Goal: Use online tool/utility

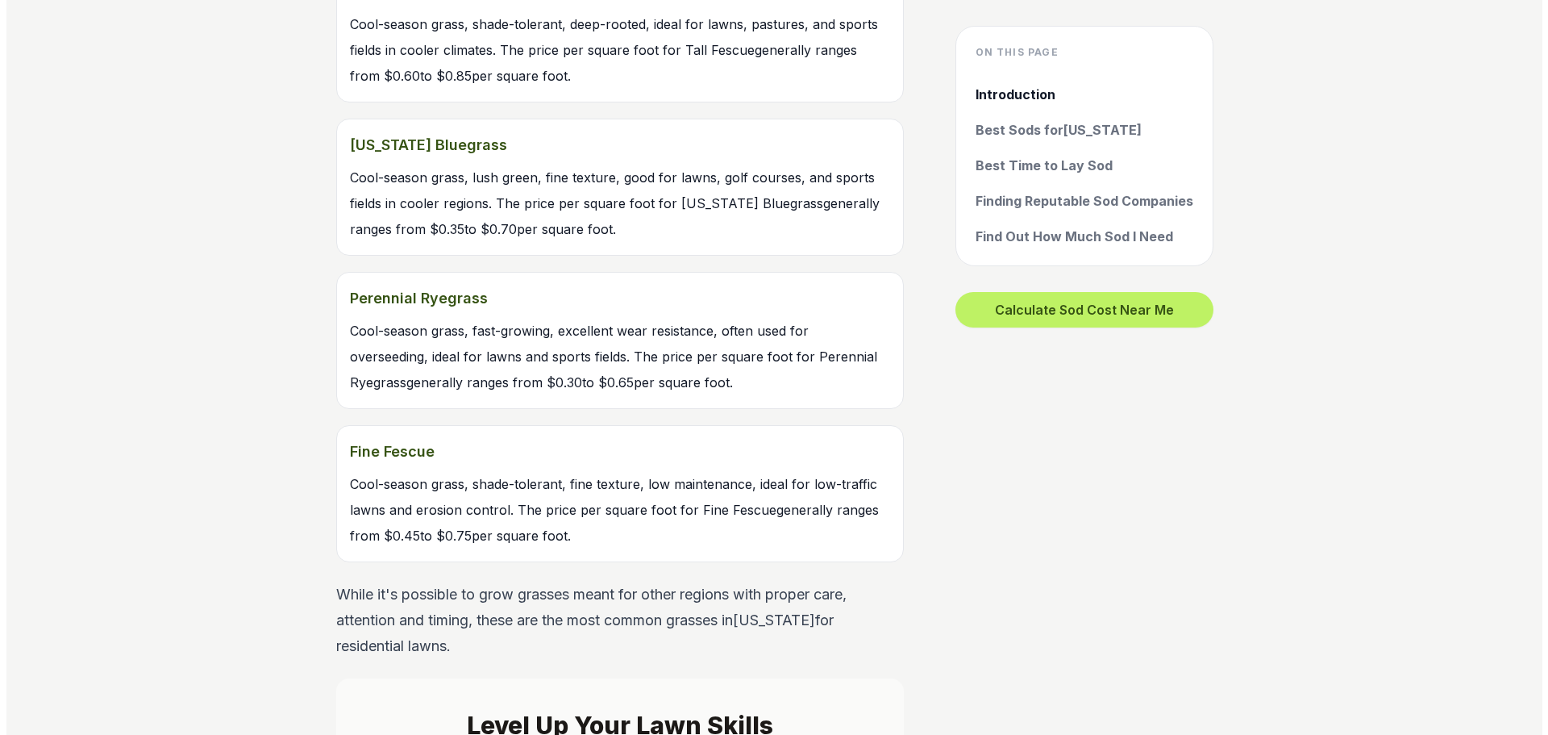
scroll to position [1935, 0]
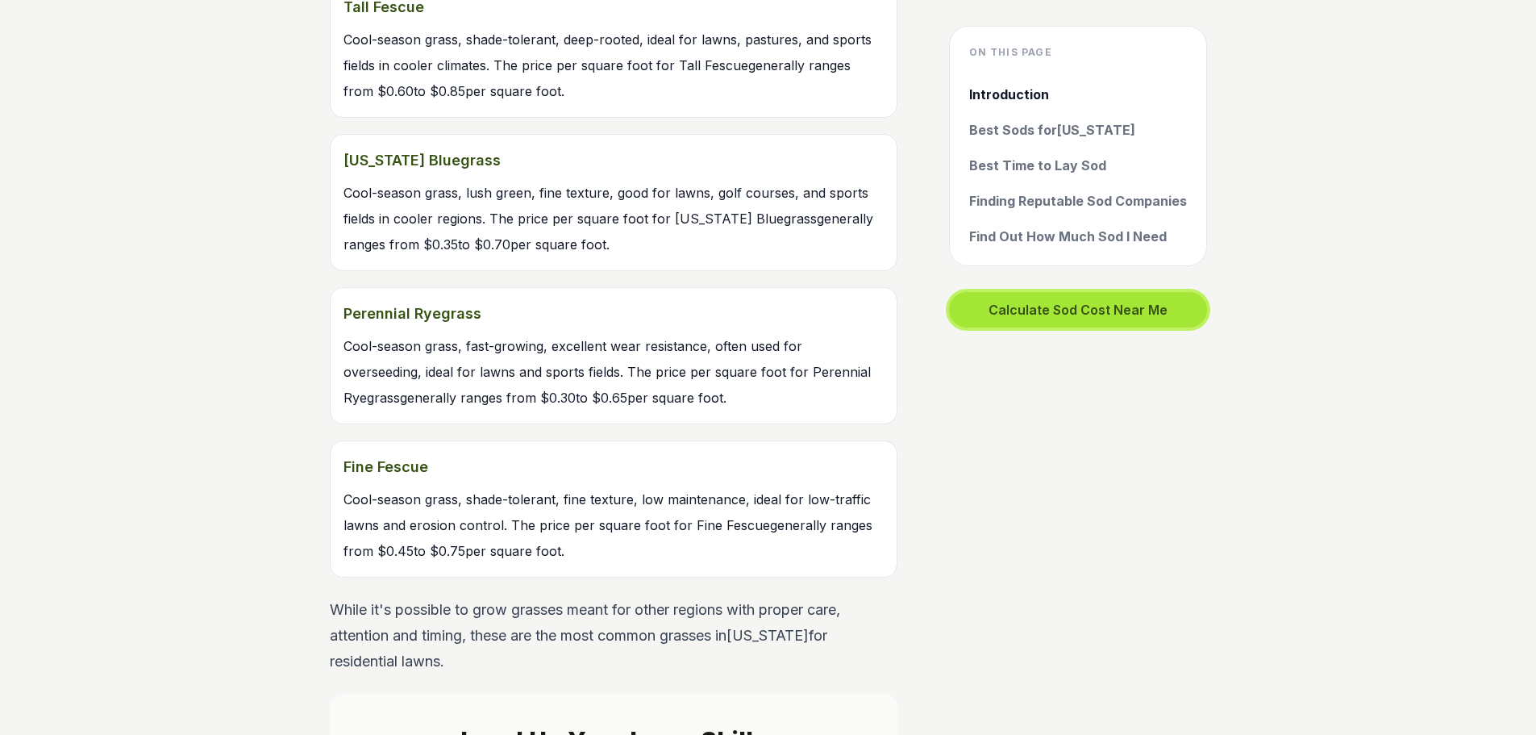
click at [1091, 310] on button "Calculate Sod Cost Near Me" at bounding box center [1078, 309] width 258 height 35
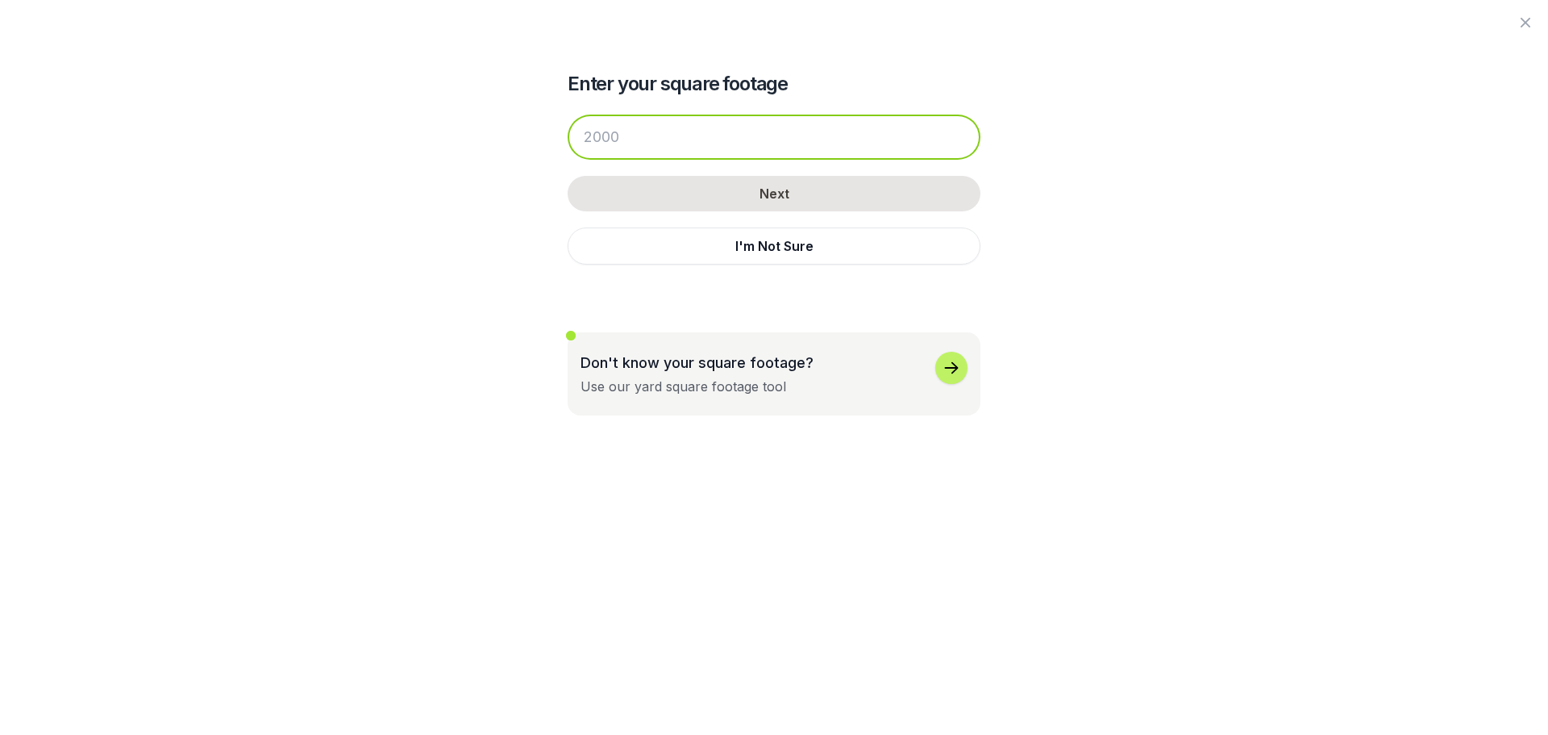
click at [657, 131] on input "number" at bounding box center [774, 137] width 413 height 45
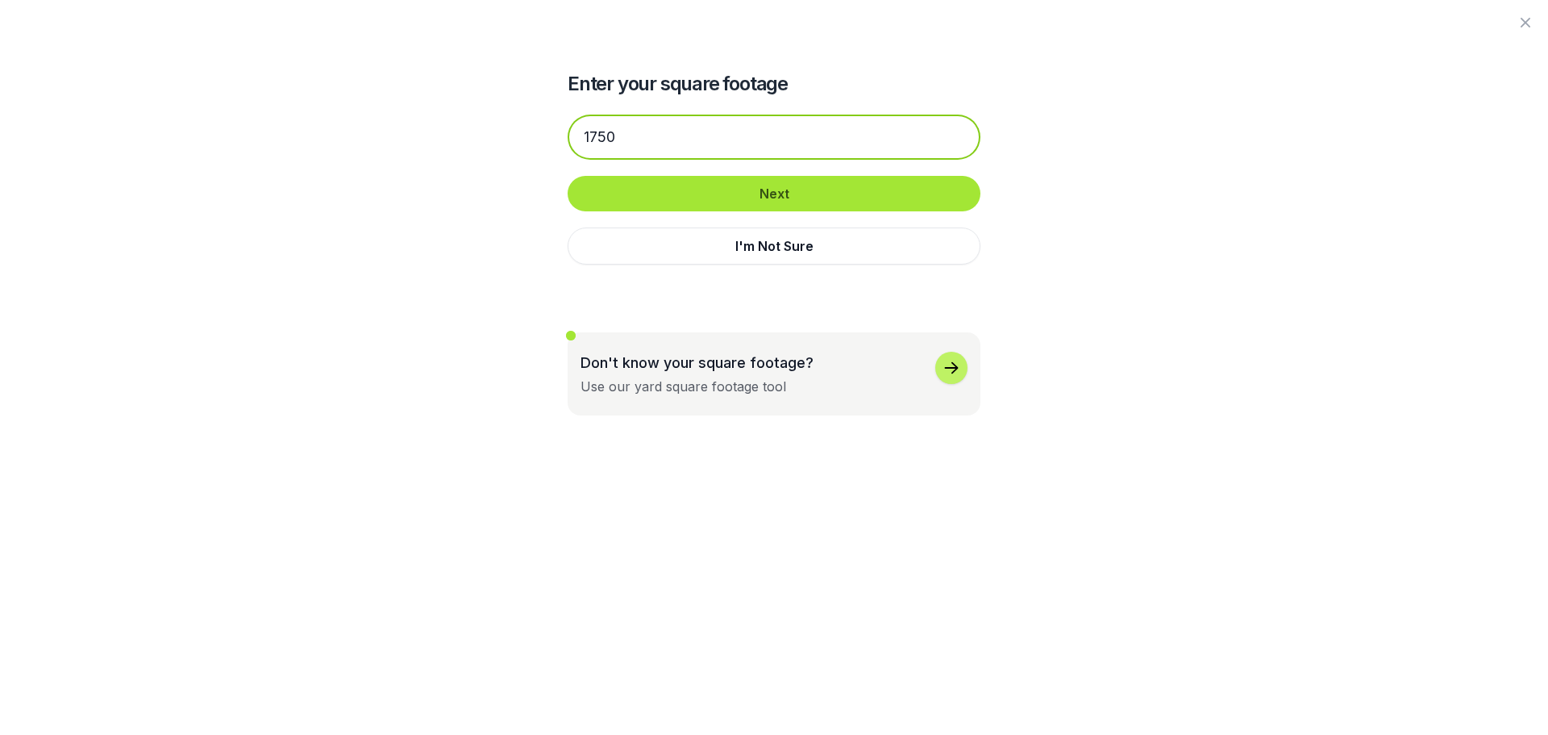
type input "1750"
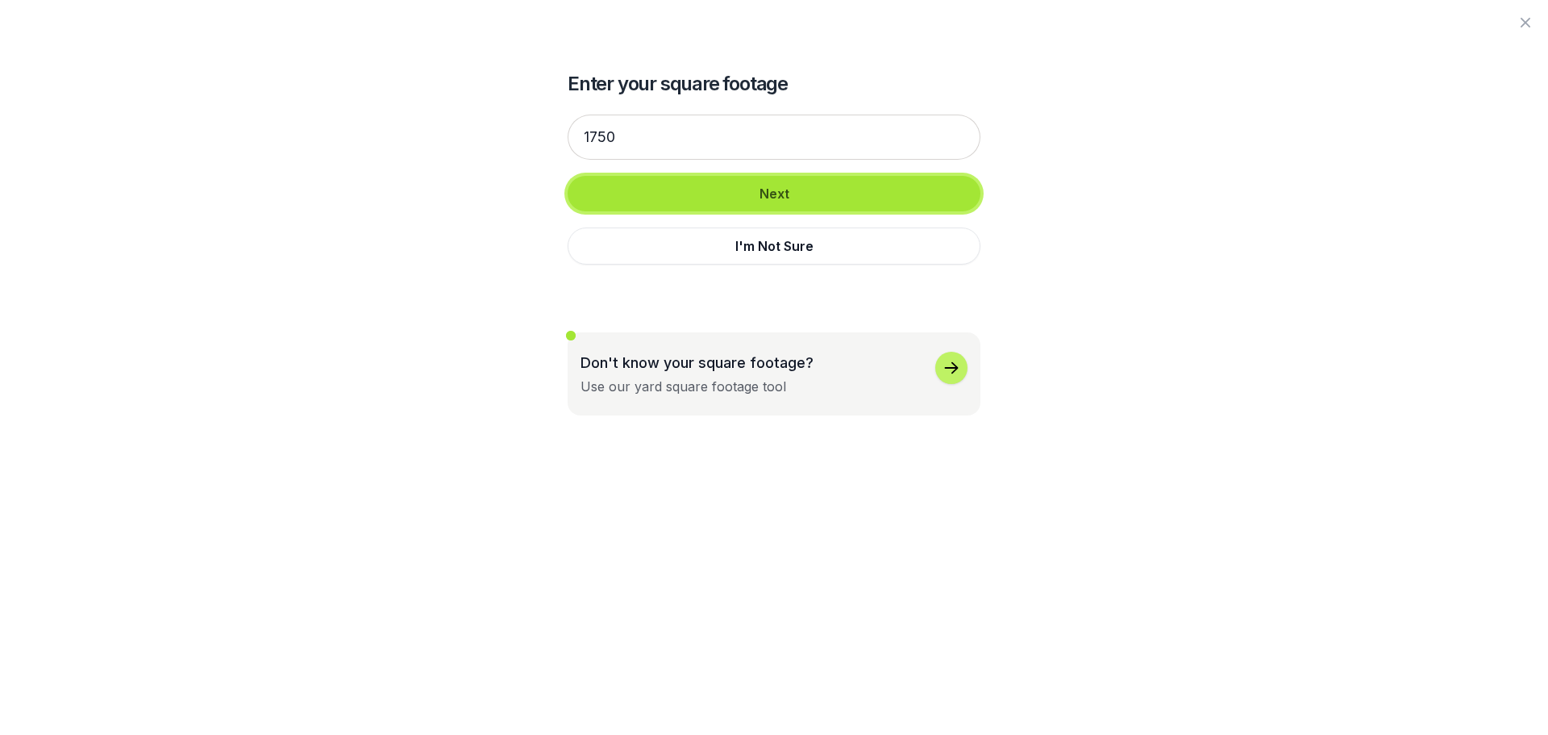
click at [701, 186] on button "Next" at bounding box center [774, 193] width 413 height 35
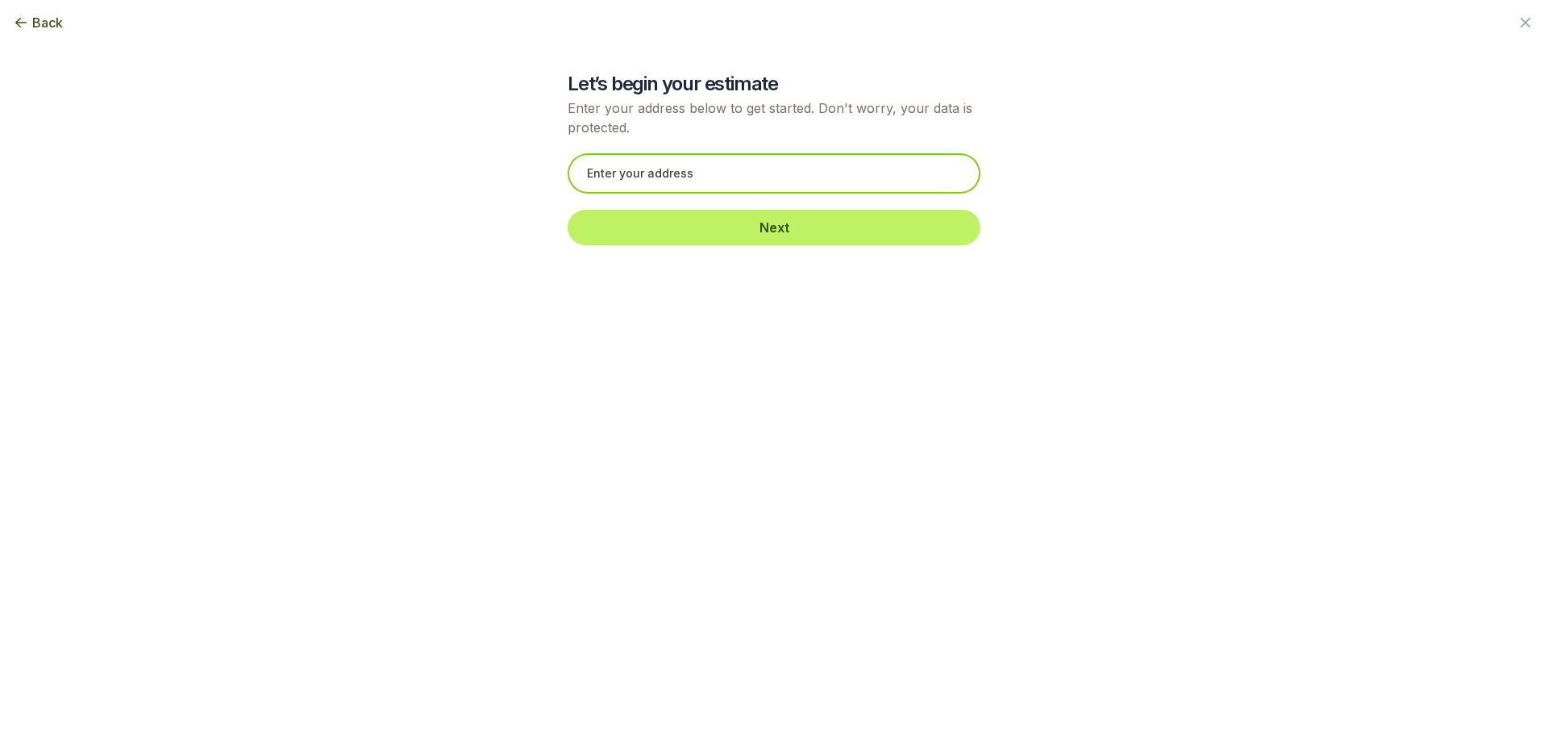
click at [665, 172] on input "text" at bounding box center [774, 173] width 413 height 40
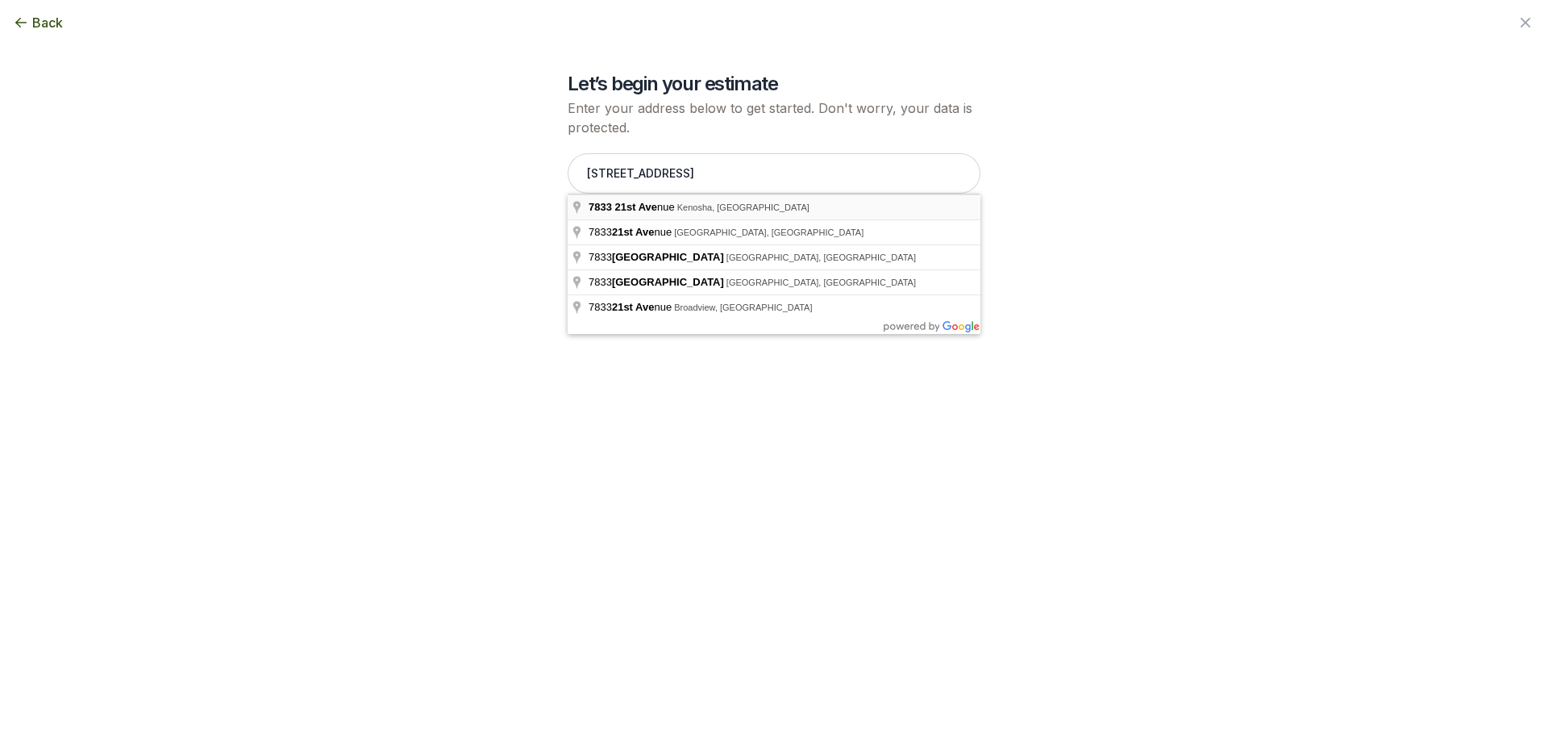
type input "[STREET_ADDRESS]"
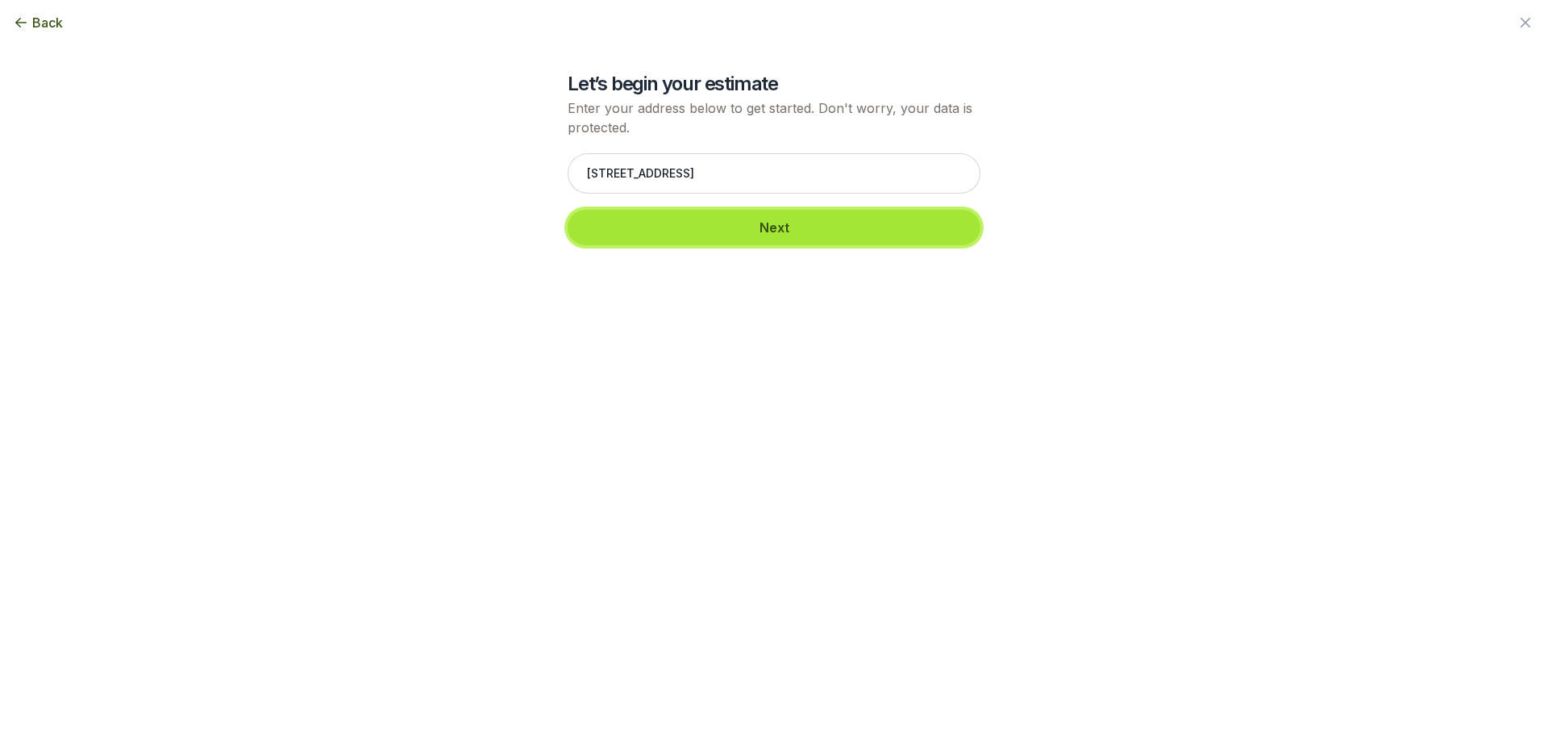
click at [710, 236] on button "Next" at bounding box center [774, 227] width 413 height 35
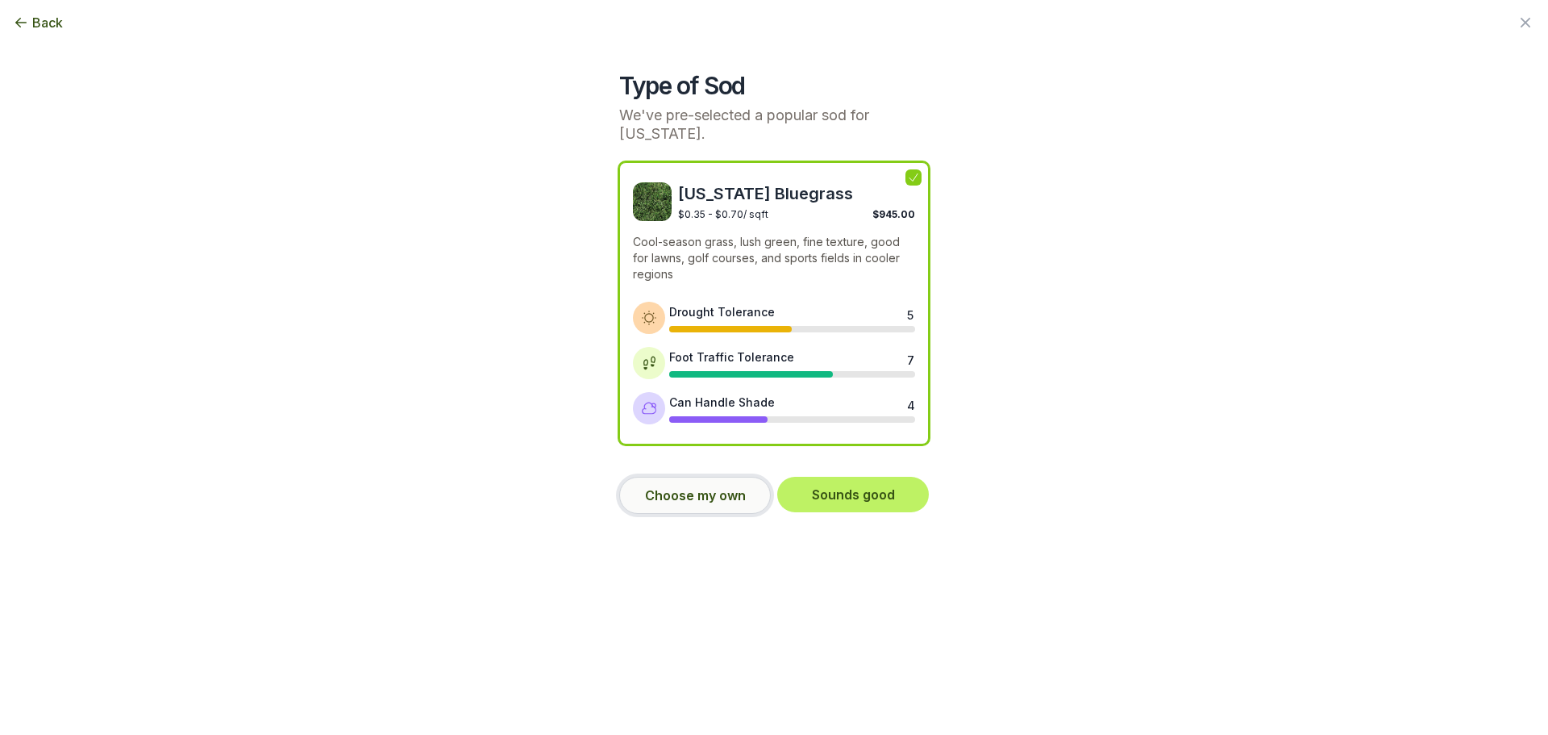
click at [704, 494] on button "Choose my own" at bounding box center [695, 495] width 152 height 37
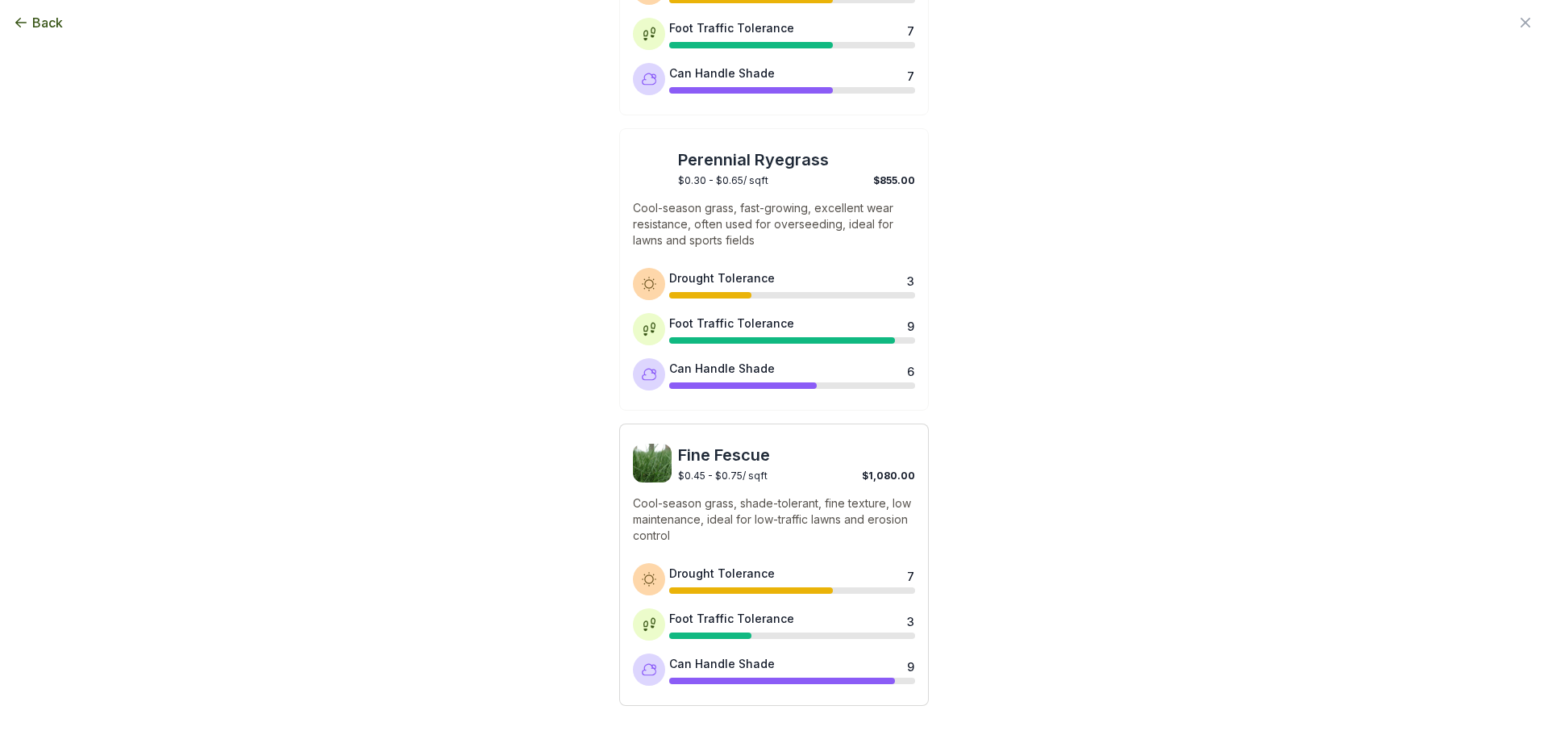
scroll to position [514, 0]
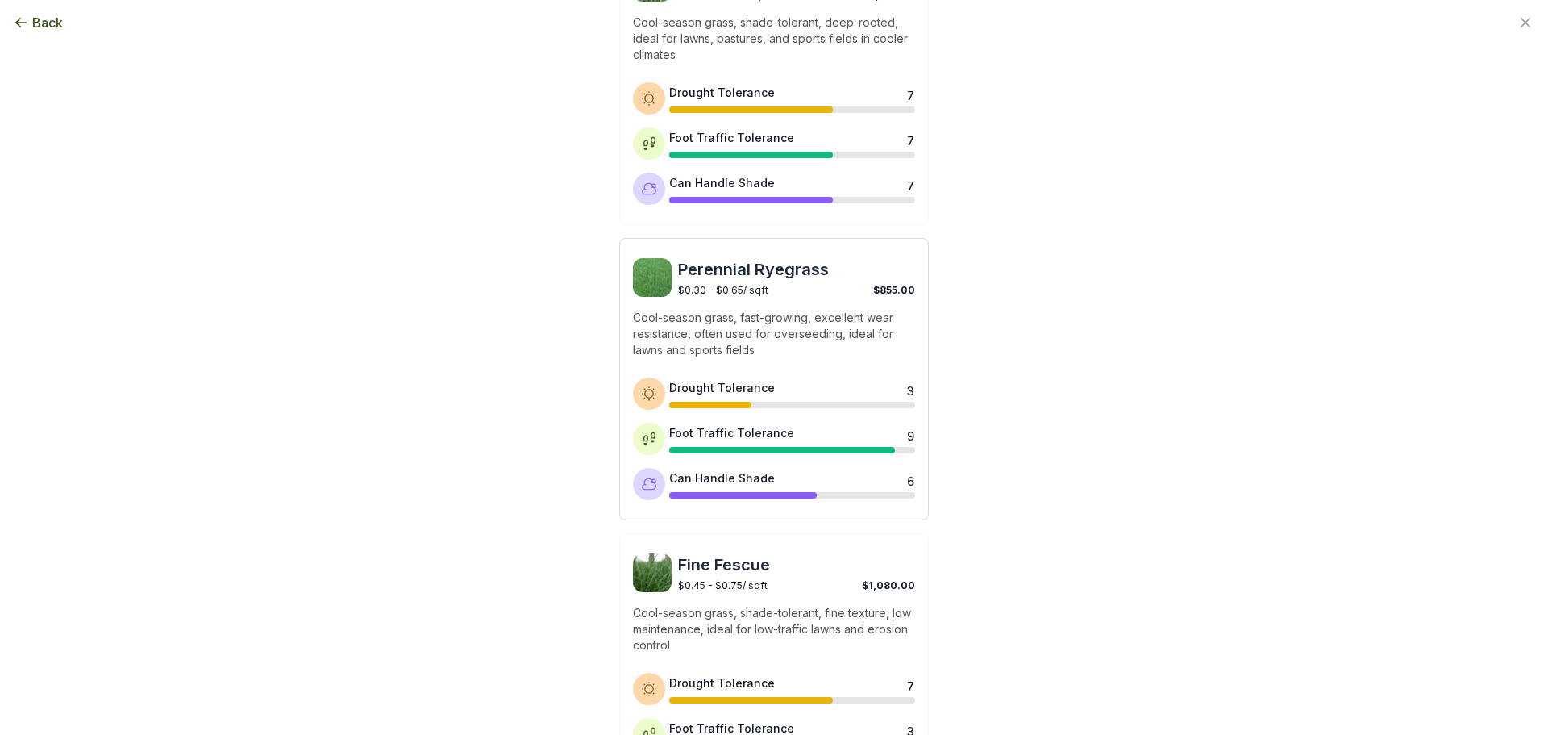
click at [740, 327] on p "Cool-season grass, fast-growing, excellent wear resistance, often used for over…" at bounding box center [774, 334] width 282 height 48
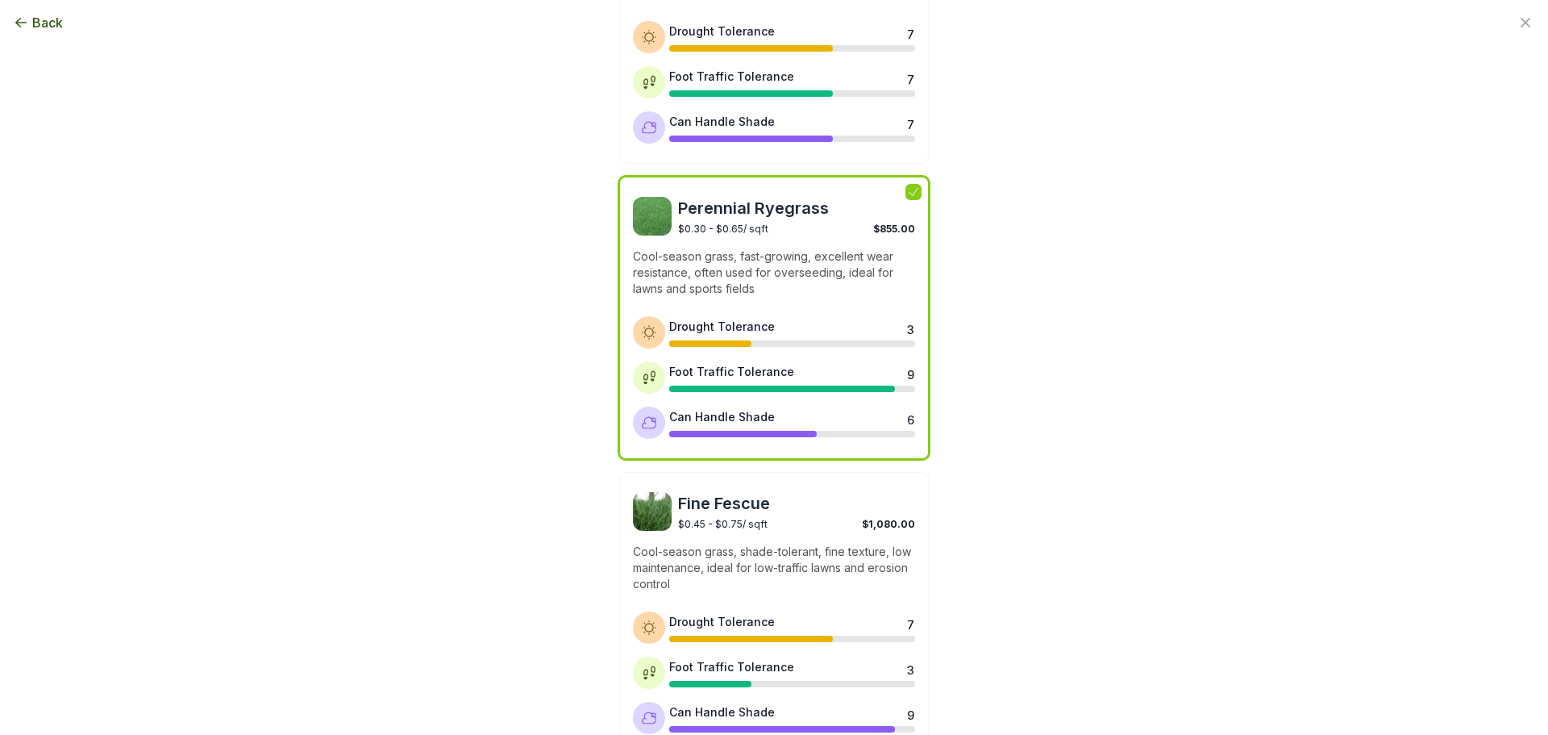
scroll to position [676, 0]
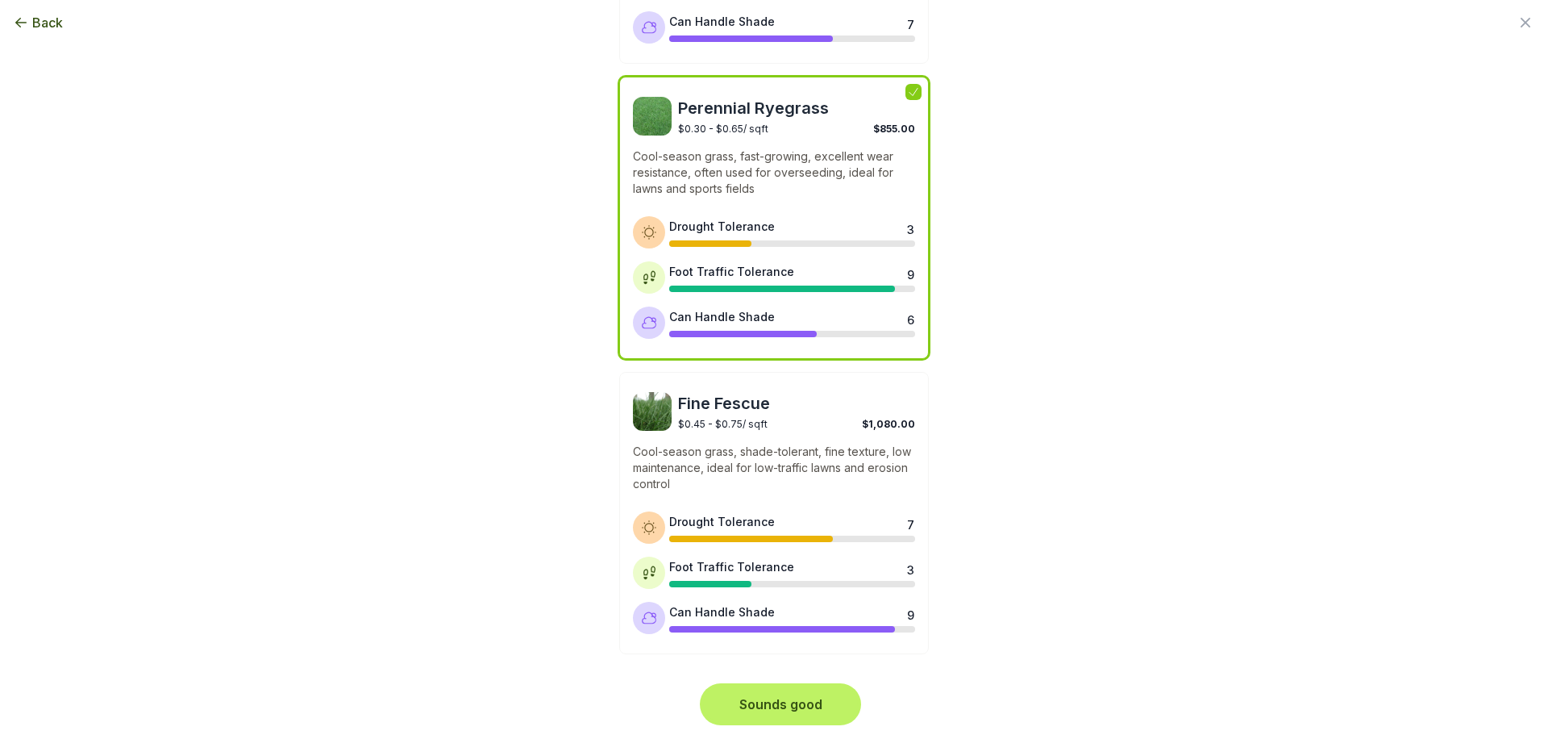
click at [785, 701] on button "Sounds good" at bounding box center [780, 703] width 155 height 35
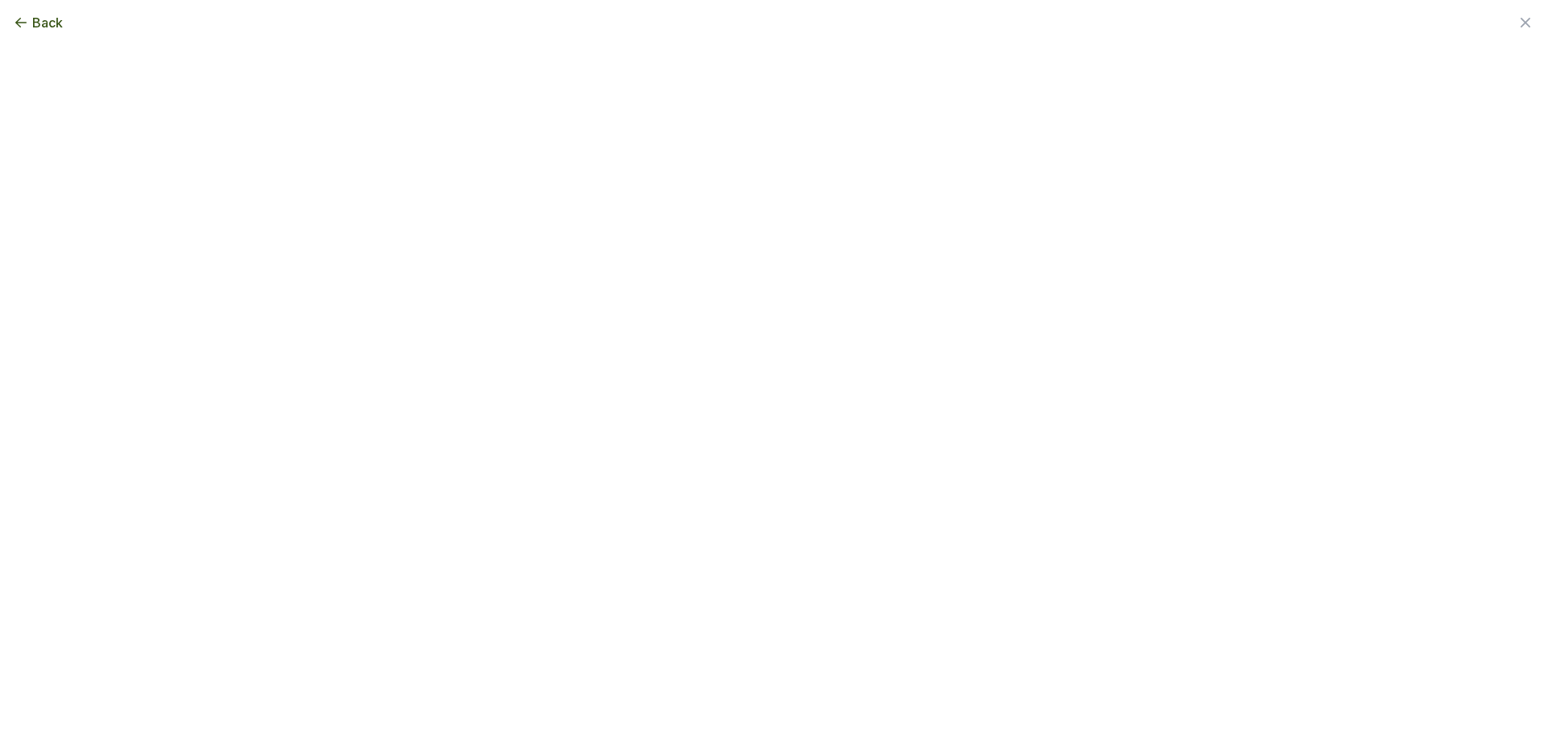
scroll to position [0, 0]
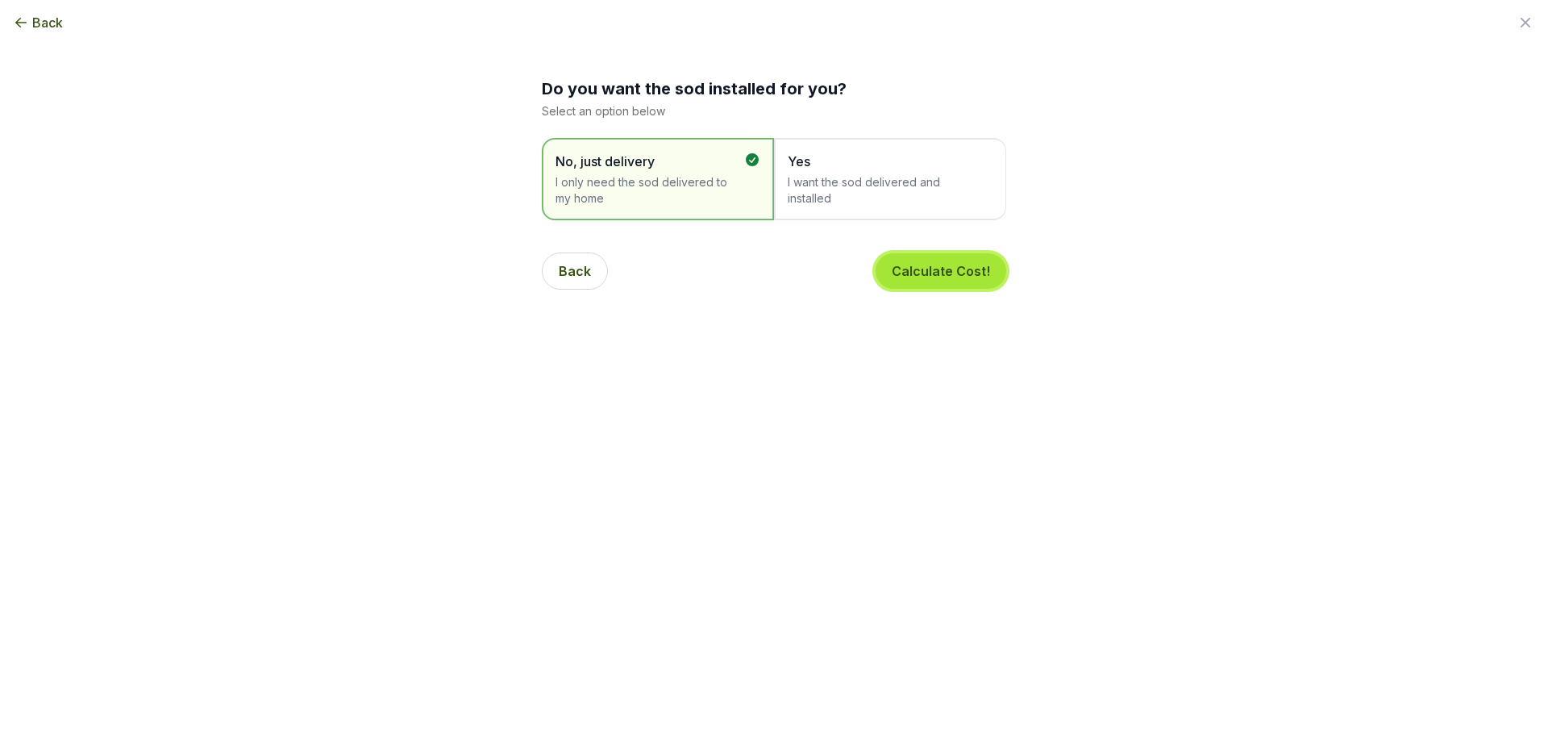
click at [909, 275] on button "Calculate Cost!" at bounding box center [941, 270] width 131 height 35
